Goal: Task Accomplishment & Management: Manage account settings

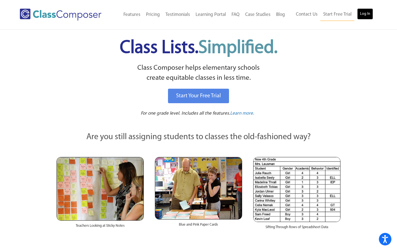
click at [365, 13] on link "Log In" at bounding box center [365, 13] width 16 height 11
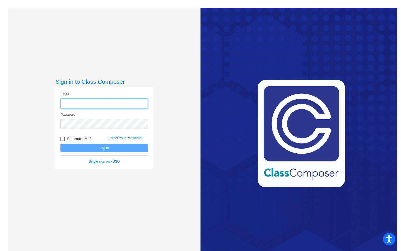
type input "[EMAIL_ADDRESS][DOMAIN_NAME]"
click at [63, 139] on div at bounding box center [62, 138] width 4 height 4
click at [63, 141] on input "Remember Me?" at bounding box center [62, 141] width 0 height 0
checkbox input "true"
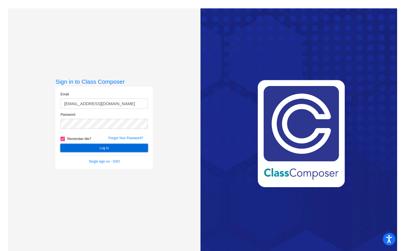
click at [72, 148] on button "Log In" at bounding box center [103, 148] width 87 height 8
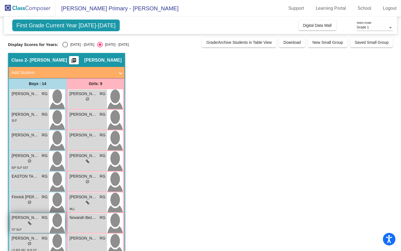
click at [33, 218] on span "JULIAN MCNEELY" at bounding box center [26, 217] width 28 height 6
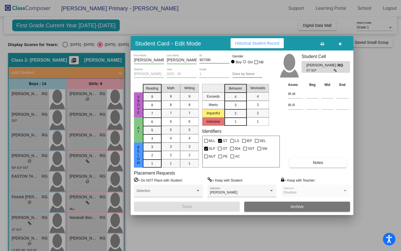
click at [340, 43] on icon "button" at bounding box center [340, 44] width 3 height 4
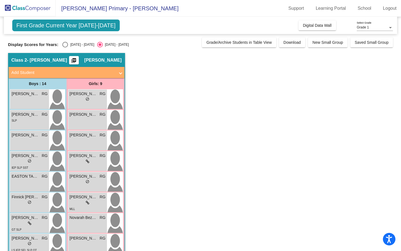
drag, startPoint x: 401, startPoint y: 36, endPoint x: 401, endPoint y: 57, distance: 21.4
click at [401, 57] on mat-sidenav-content "Grade 1 Select Grade First Grade Current Year 2025-2026 Add, Move, or Retain St…" at bounding box center [200, 134] width 401 height 234
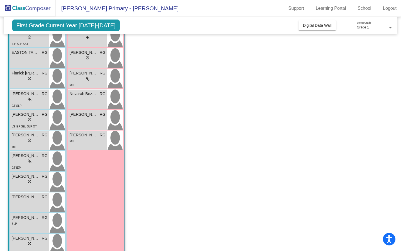
scroll to position [136, 0]
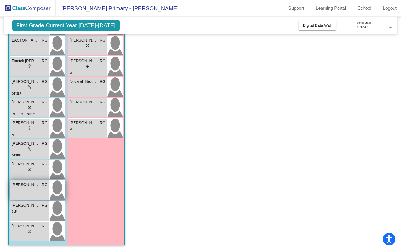
click at [36, 186] on span "Ryder Morgan" at bounding box center [26, 185] width 28 height 6
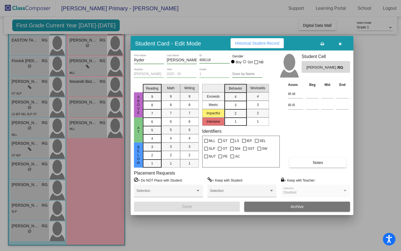
click at [19, 230] on div at bounding box center [200, 125] width 401 height 251
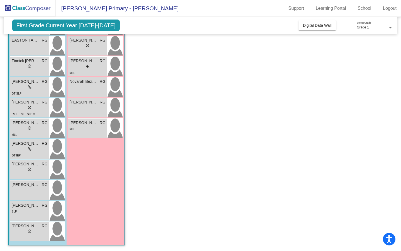
click at [19, 230] on div "lock do_not_disturb_alt" at bounding box center [30, 232] width 36 height 6
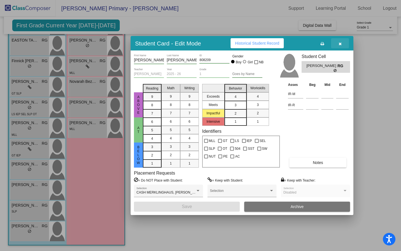
click at [340, 44] on icon "button" at bounding box center [340, 44] width 3 height 4
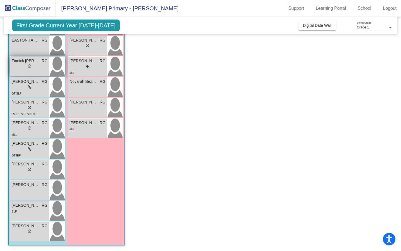
click at [18, 62] on span "Finnick Riddle" at bounding box center [26, 61] width 28 height 6
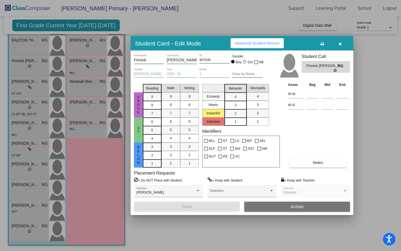
click at [340, 42] on icon "button" at bounding box center [340, 44] width 3 height 4
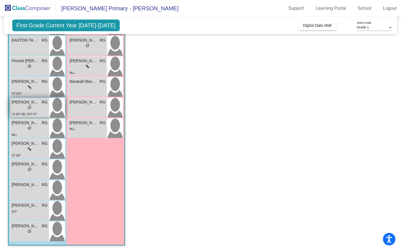
click at [21, 102] on span "Jaxon Cranford" at bounding box center [26, 102] width 28 height 6
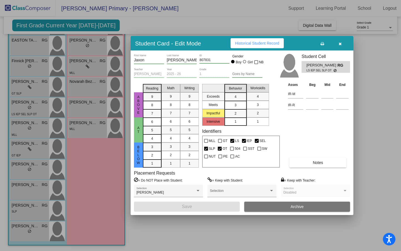
click at [339, 45] on icon "button" at bounding box center [340, 44] width 3 height 4
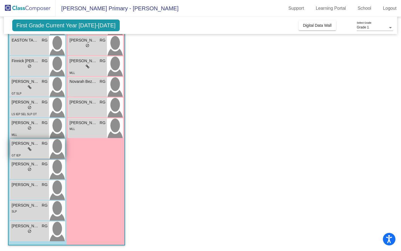
click at [15, 154] on span "GT IEP" at bounding box center [16, 155] width 9 height 3
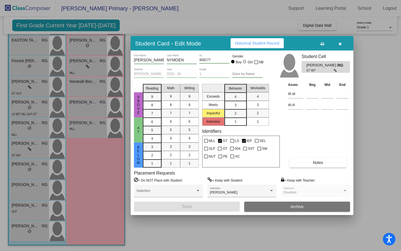
click at [340, 43] on icon "button" at bounding box center [340, 44] width 3 height 4
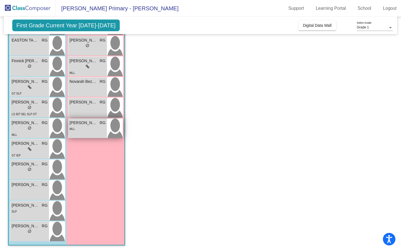
click at [79, 126] on div "MLL" at bounding box center [88, 129] width 36 height 6
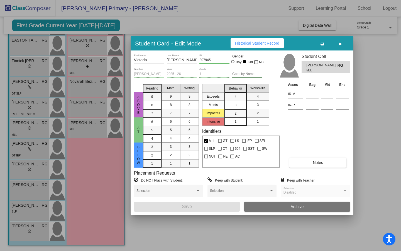
click at [342, 45] on button "button" at bounding box center [340, 43] width 18 height 10
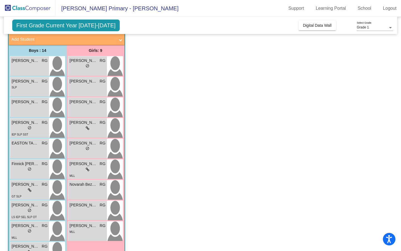
scroll to position [30, 0]
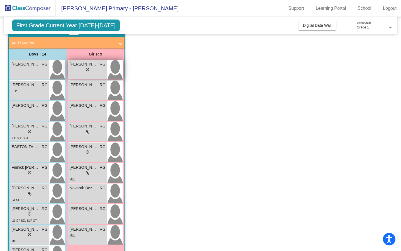
click at [86, 62] on span "DAISY FERREE" at bounding box center [84, 64] width 28 height 6
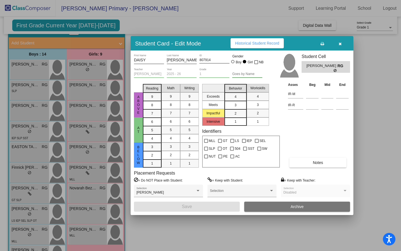
click at [341, 44] on icon "button" at bounding box center [340, 44] width 3 height 4
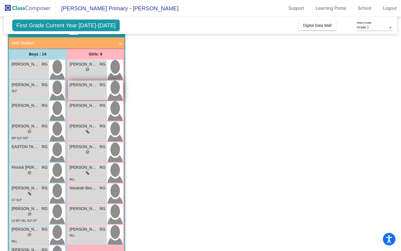
click at [81, 90] on div "EVELYN HARVEY RG lock do_not_disturb_alt" at bounding box center [87, 89] width 39 height 19
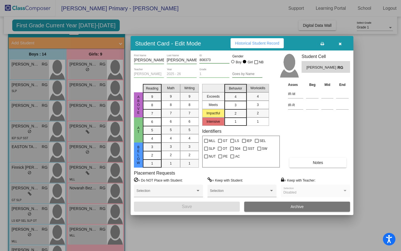
click at [339, 44] on icon "button" at bounding box center [340, 44] width 3 height 4
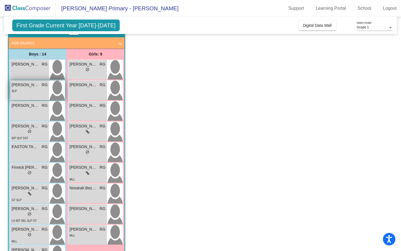
click at [24, 86] on span "Carter Allred" at bounding box center [26, 85] width 28 height 6
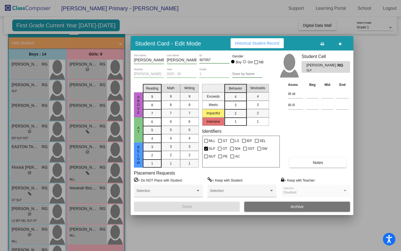
click at [340, 43] on icon "button" at bounding box center [340, 44] width 3 height 4
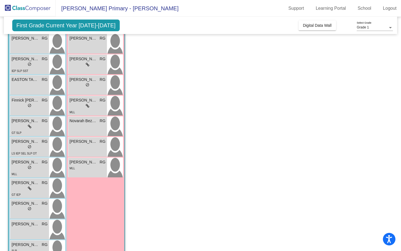
scroll to position [100, 0]
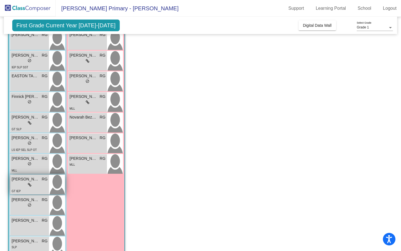
click at [20, 184] on div "lock do_not_disturb_alt" at bounding box center [30, 185] width 36 height 6
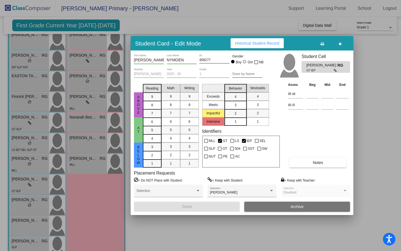
click at [29, 228] on div at bounding box center [200, 125] width 401 height 251
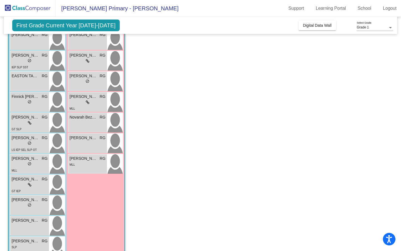
click at [29, 228] on div "Ryder Morgan RG lock do_not_disturb_alt" at bounding box center [29, 225] width 39 height 19
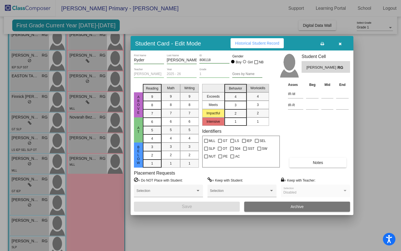
click at [339, 42] on icon "button" at bounding box center [340, 44] width 3 height 4
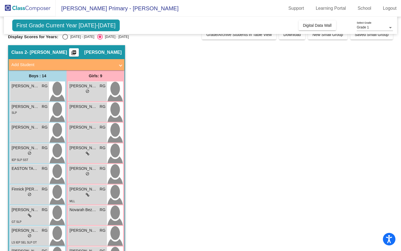
scroll to position [0, 0]
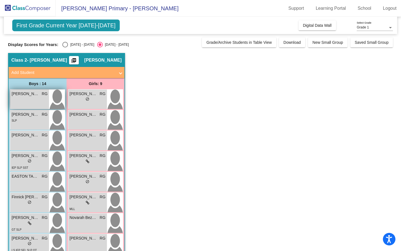
click at [27, 92] on span "AMINU UMAR-JUKES" at bounding box center [26, 94] width 28 height 6
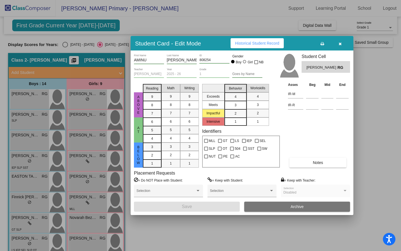
click at [16, 114] on div at bounding box center [200, 125] width 401 height 251
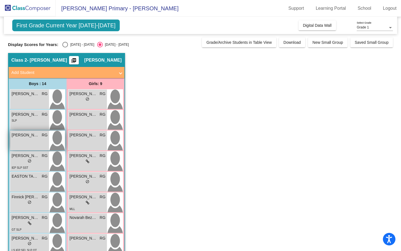
click at [14, 135] on span "Connor Branco" at bounding box center [26, 135] width 28 height 6
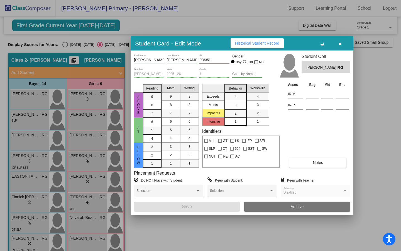
click at [341, 43] on icon "button" at bounding box center [340, 44] width 3 height 4
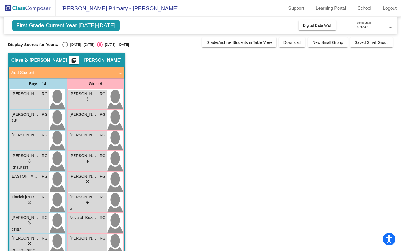
drag, startPoint x: 401, startPoint y: 55, endPoint x: 401, endPoint y: 146, distance: 91.6
click at [401, 146] on mat-sidenav-content "Grade 1 Select Grade First Grade Current Year 2025-2026 Add, Move, or Retain St…" at bounding box center [200, 134] width 401 height 234
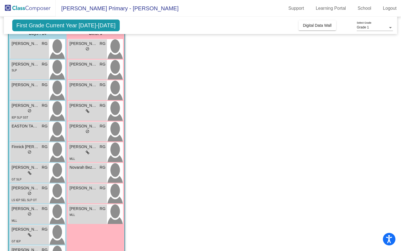
scroll to position [61, 0]
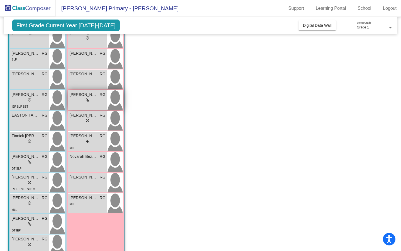
click at [87, 98] on icon at bounding box center [88, 100] width 4 height 4
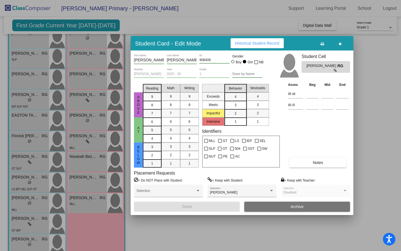
click at [341, 44] on icon "button" at bounding box center [340, 44] width 3 height 4
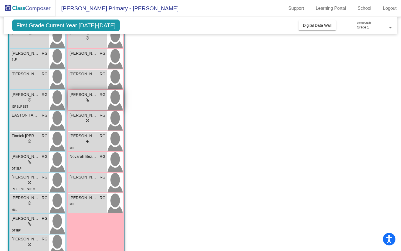
click at [108, 97] on img at bounding box center [115, 99] width 16 height 19
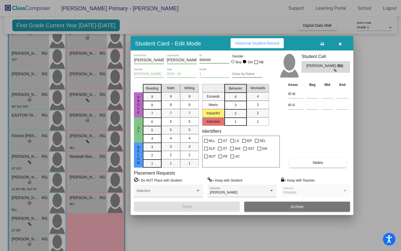
click at [341, 42] on icon "button" at bounding box center [340, 44] width 3 height 4
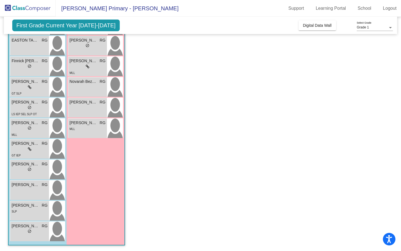
scroll to position [0, 0]
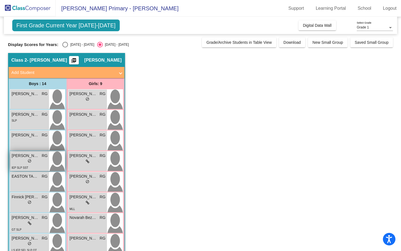
click at [20, 156] on span "DAWSON MASON" at bounding box center [26, 156] width 28 height 6
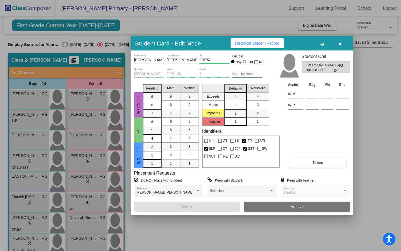
click at [341, 44] on icon "button" at bounding box center [340, 44] width 3 height 4
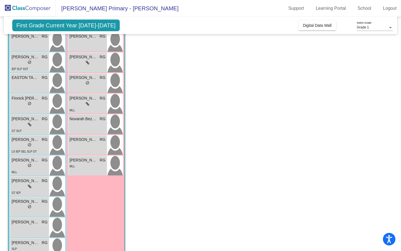
scroll to position [128, 0]
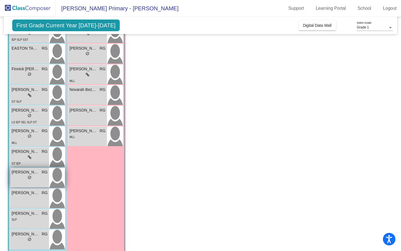
click at [28, 173] on span "Max Douglass" at bounding box center [26, 172] width 28 height 6
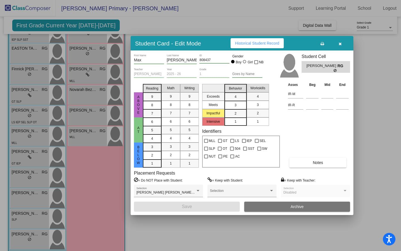
click at [25, 218] on div at bounding box center [200, 125] width 401 height 251
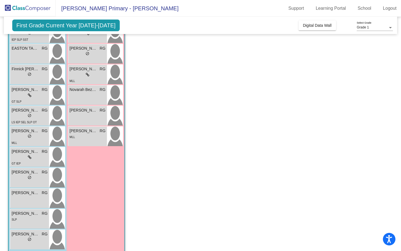
click at [25, 218] on div "SLP" at bounding box center [30, 219] width 36 height 6
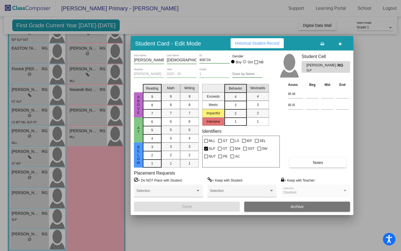
click at [21, 232] on div at bounding box center [200, 125] width 401 height 251
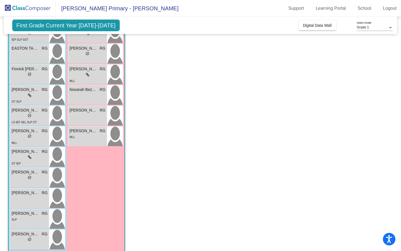
click at [21, 232] on span "WYATT JACOX" at bounding box center [26, 234] width 28 height 6
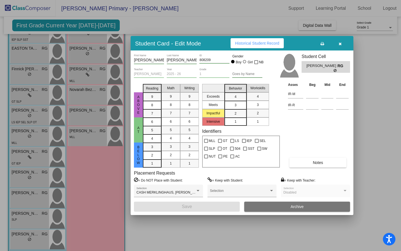
click at [98, 203] on div at bounding box center [200, 125] width 401 height 251
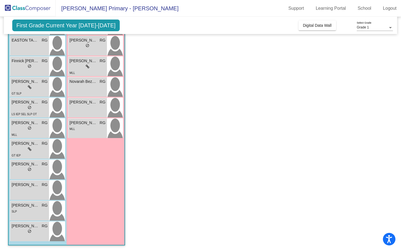
scroll to position [0, 0]
